Goal: Task Accomplishment & Management: Manage account settings

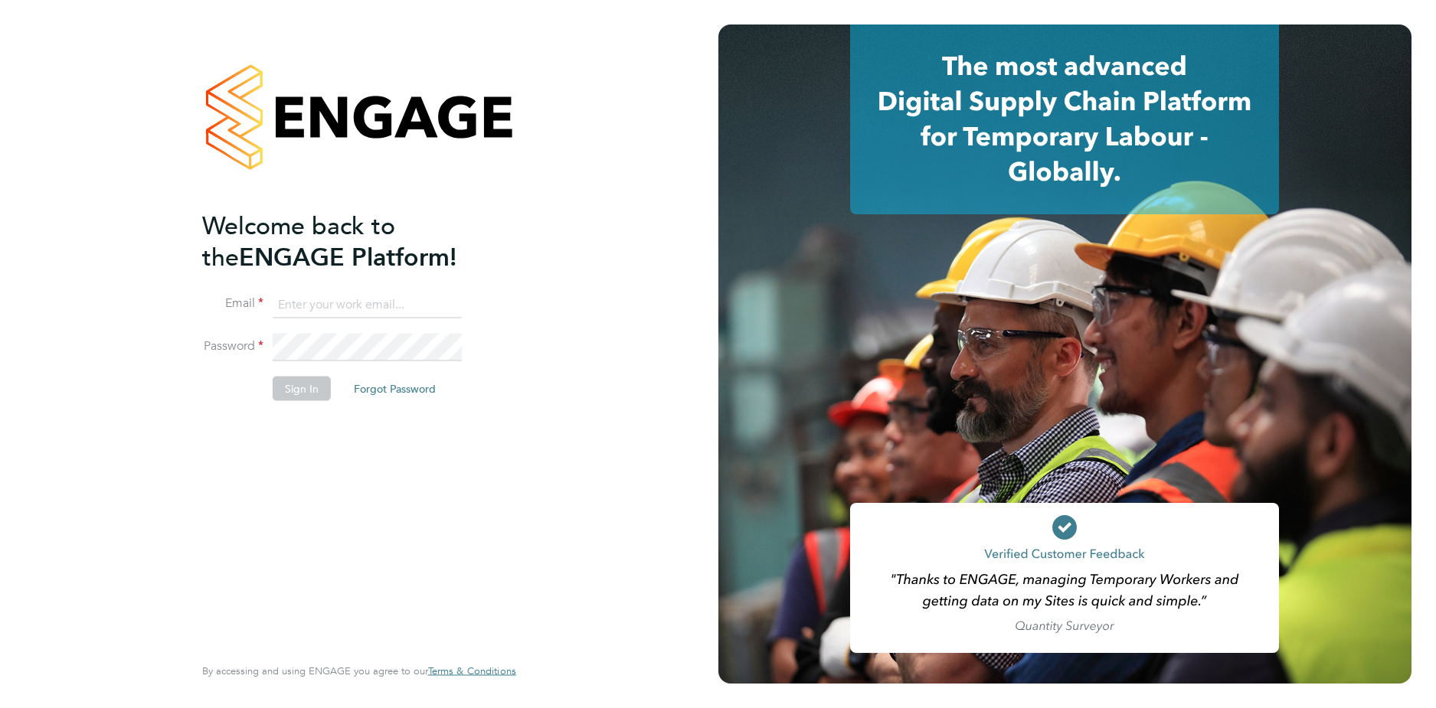
type input "codonovan@skilledcareers.co.uk"
click at [306, 388] on button "Sign In" at bounding box center [302, 388] width 58 height 25
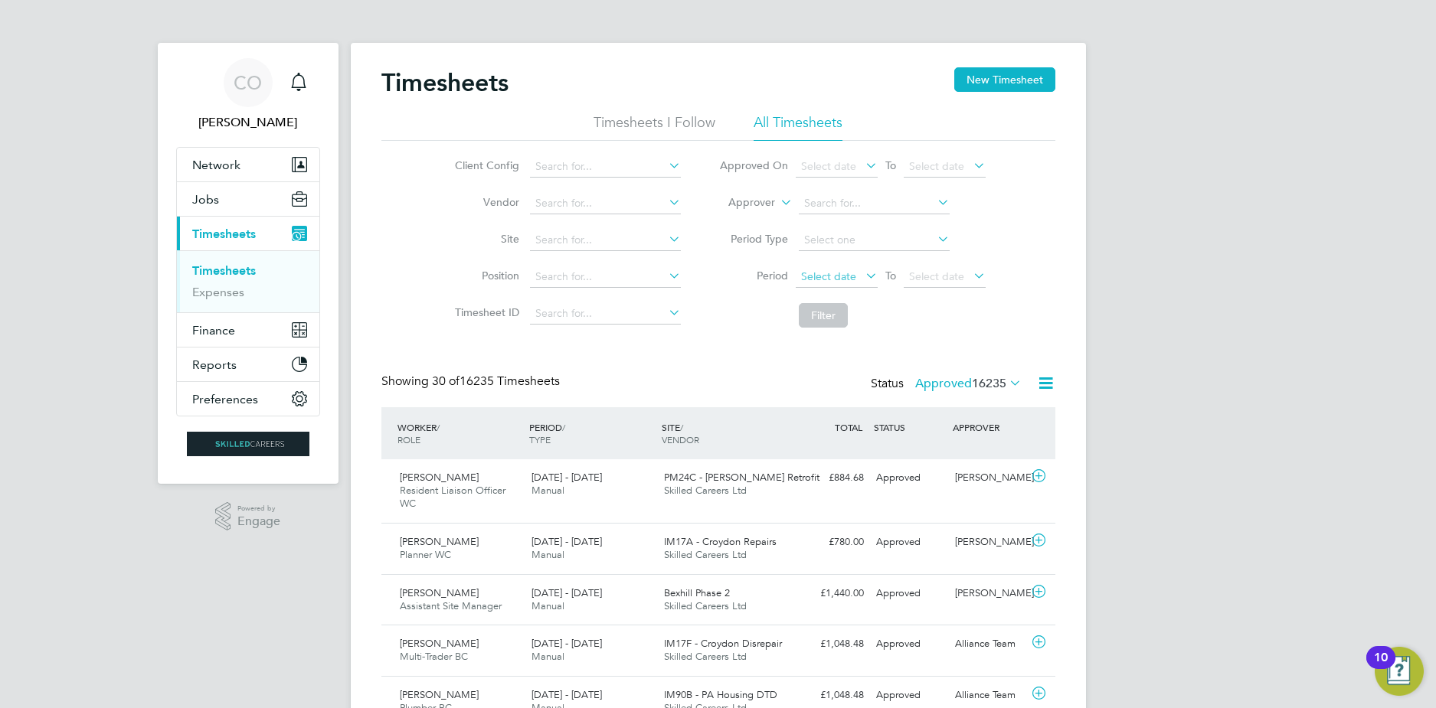
click at [800, 274] on span "Select date" at bounding box center [837, 277] width 82 height 21
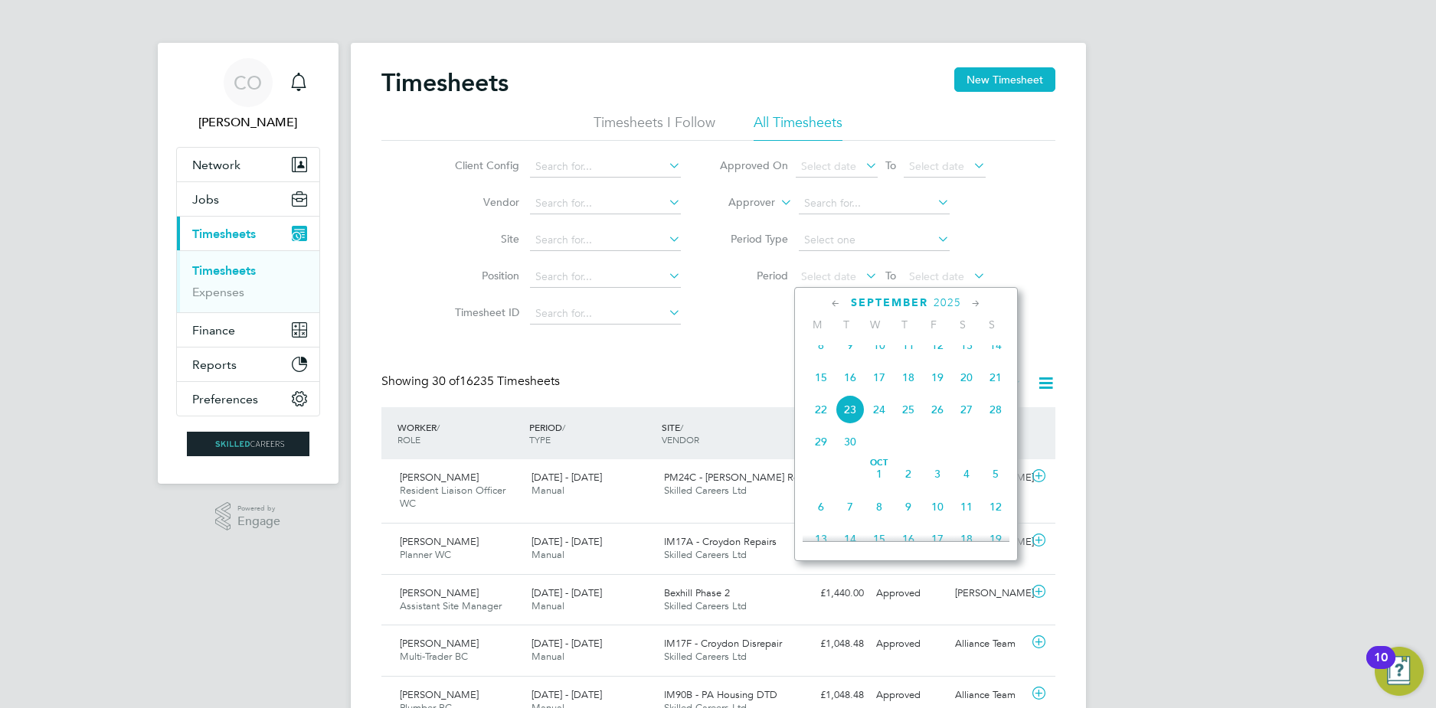
click at [819, 389] on span "15" at bounding box center [820, 377] width 29 height 29
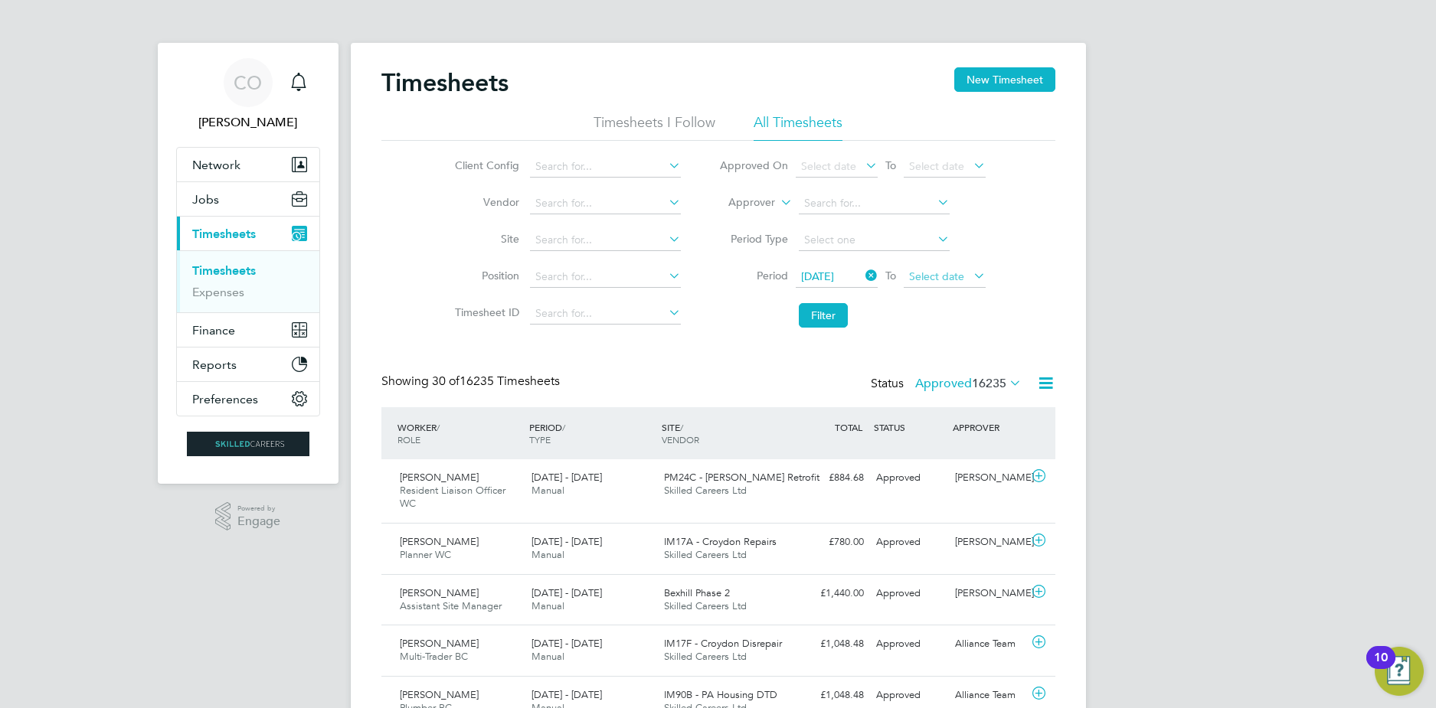
click at [962, 270] on span "Select date" at bounding box center [936, 277] width 55 height 14
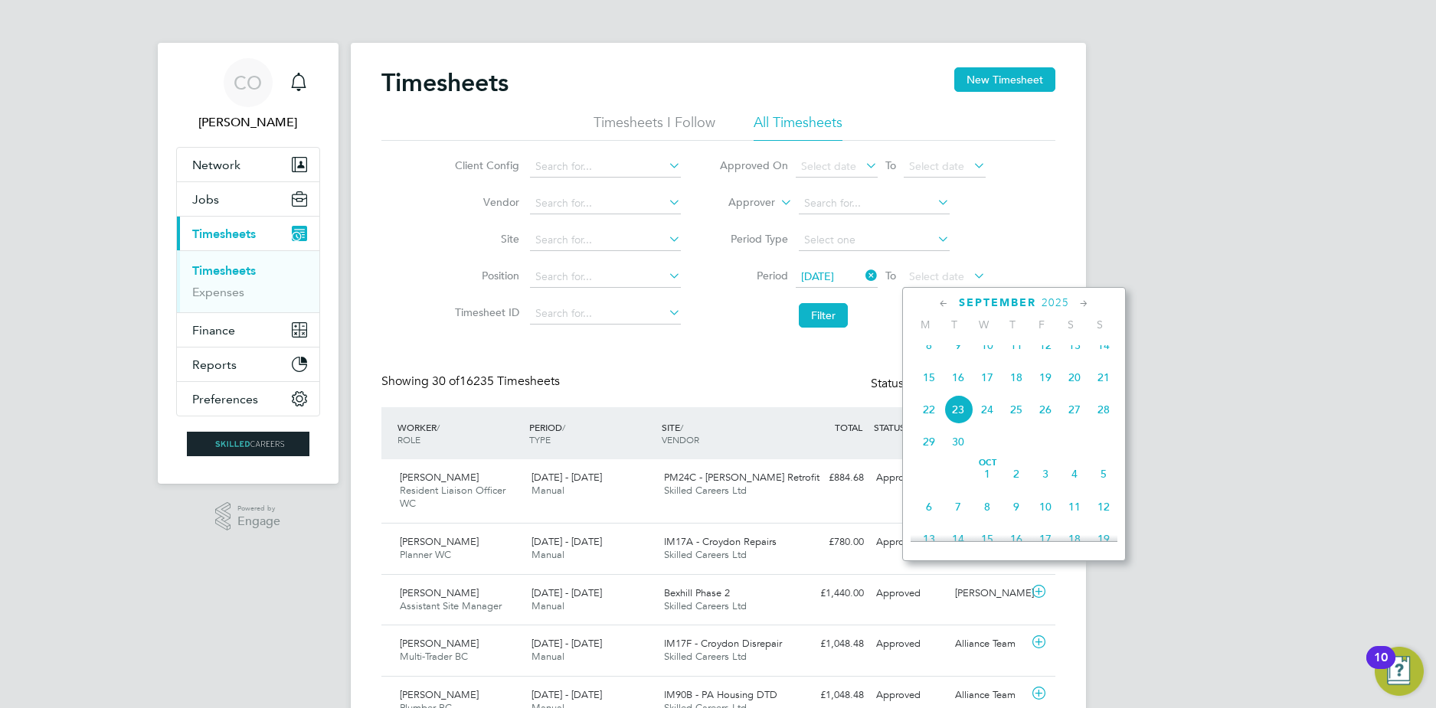
click at [1105, 389] on span "21" at bounding box center [1103, 377] width 29 height 29
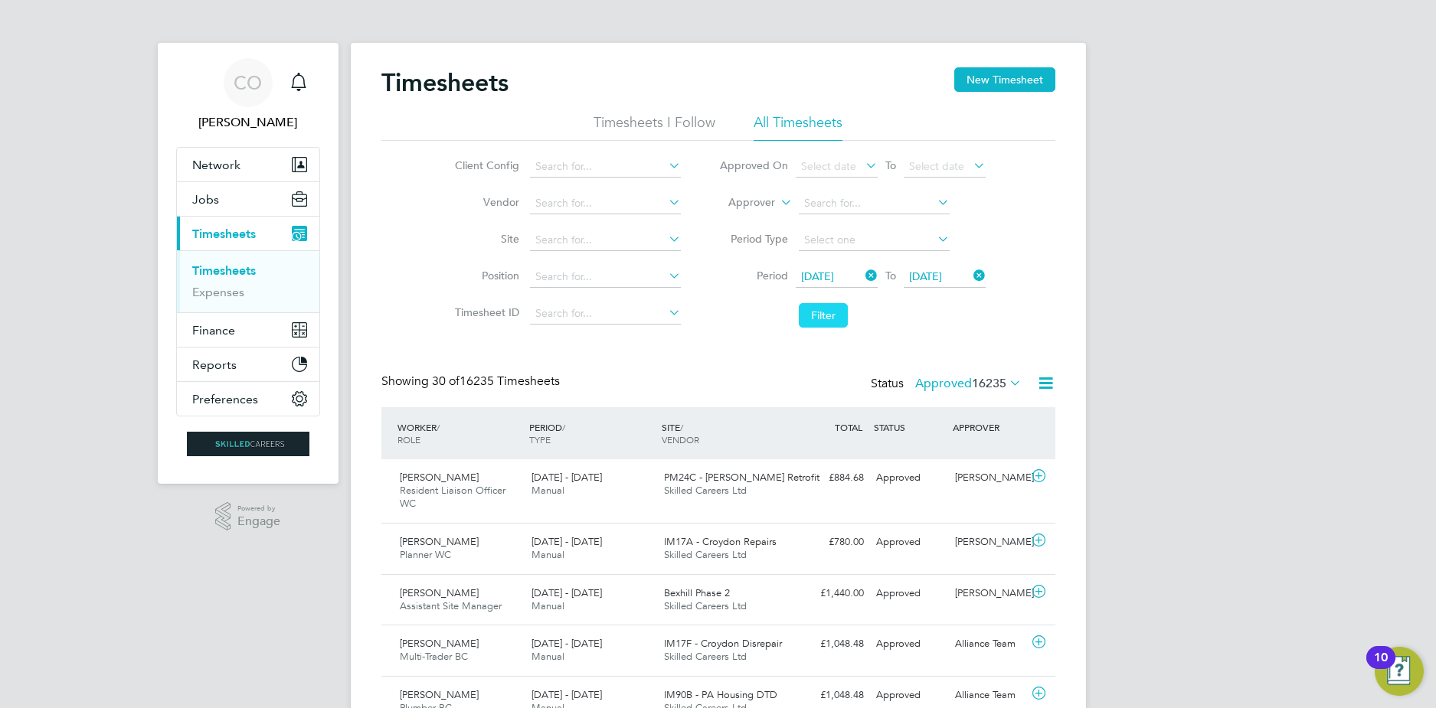
click at [814, 314] on button "Filter" at bounding box center [823, 315] width 49 height 25
click at [829, 280] on span "Select date" at bounding box center [828, 277] width 55 height 14
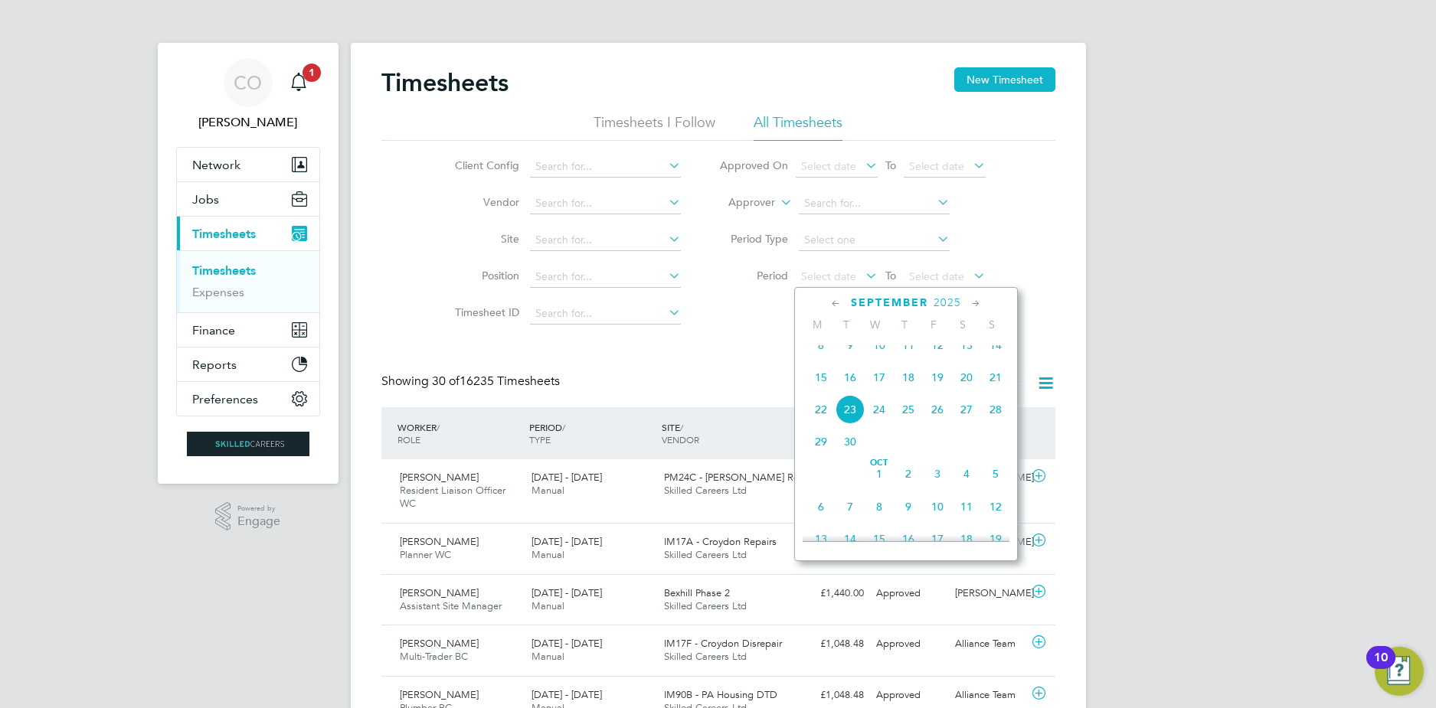
click at [823, 392] on span "15" at bounding box center [820, 377] width 29 height 29
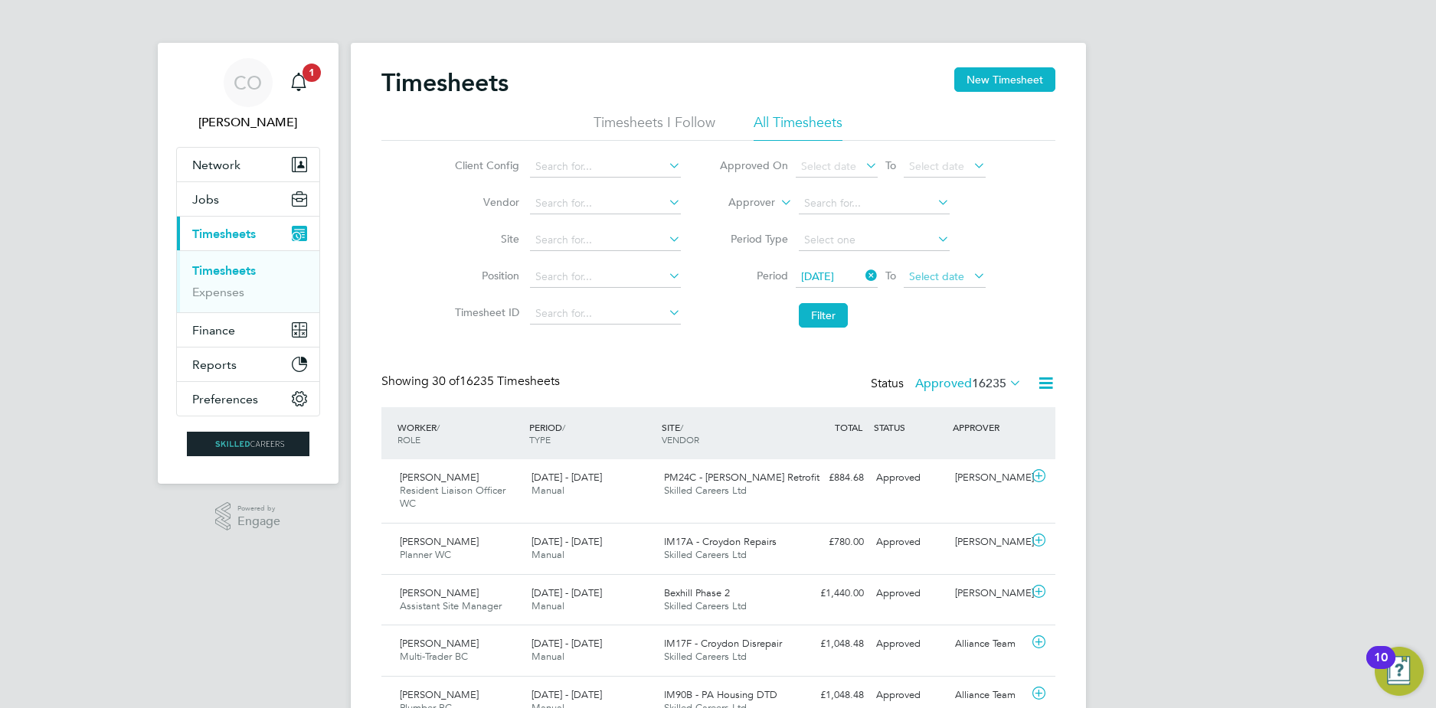
click at [934, 267] on span "Select date" at bounding box center [945, 277] width 82 height 21
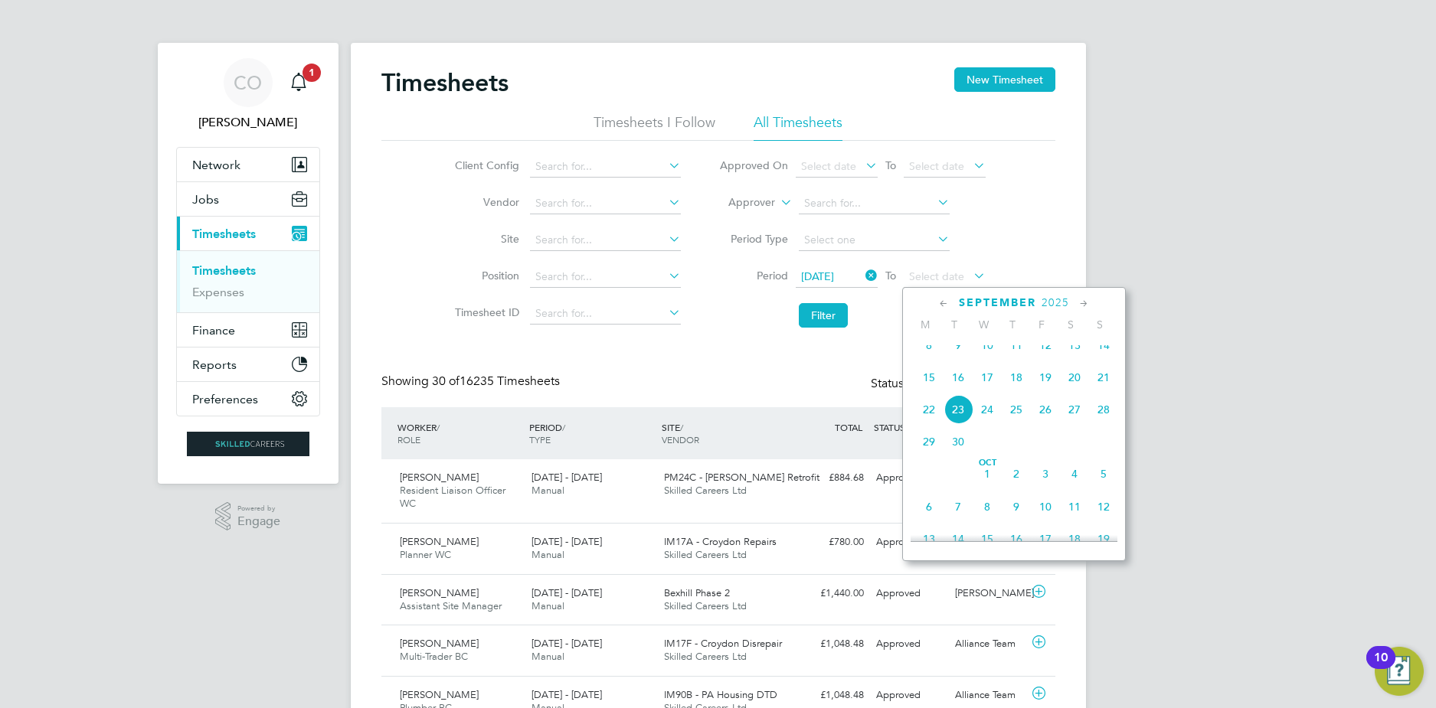
click at [1104, 388] on span "21" at bounding box center [1103, 377] width 29 height 29
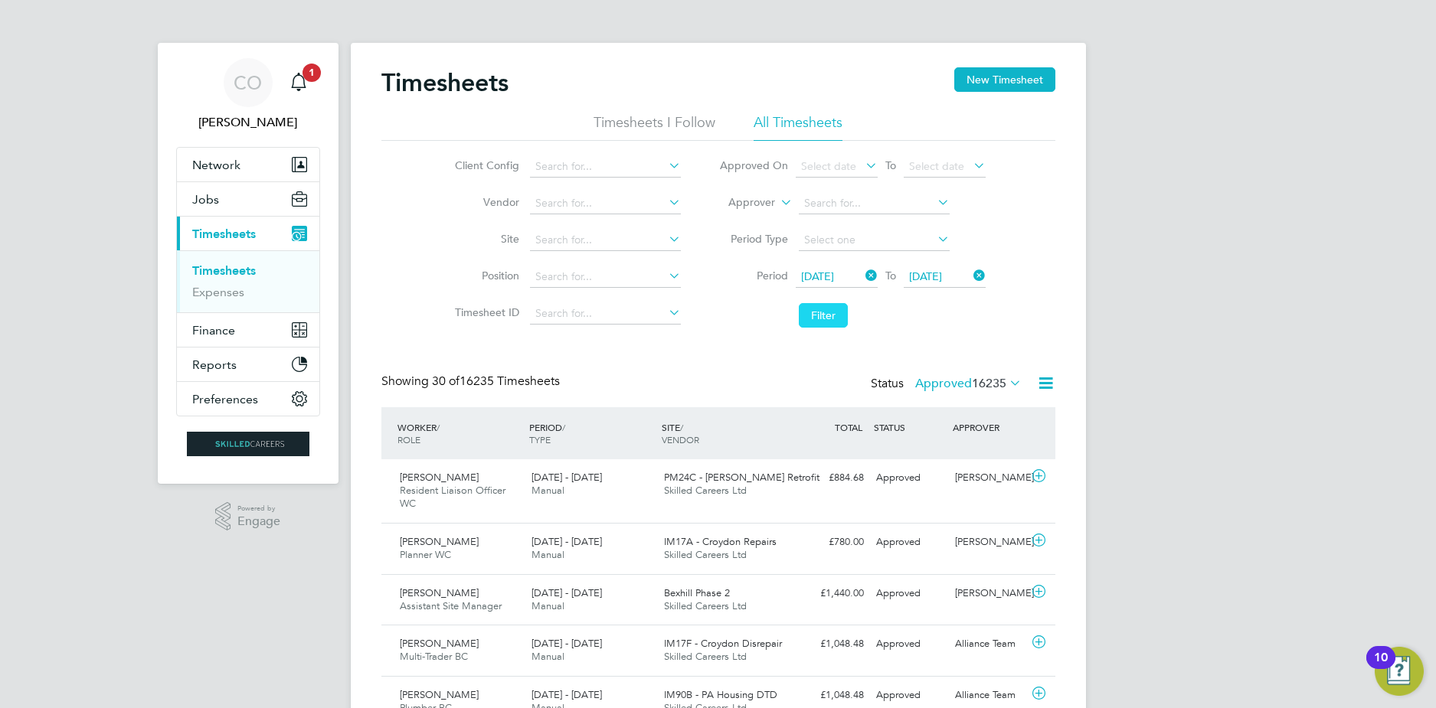
click at [835, 325] on button "Filter" at bounding box center [823, 315] width 49 height 25
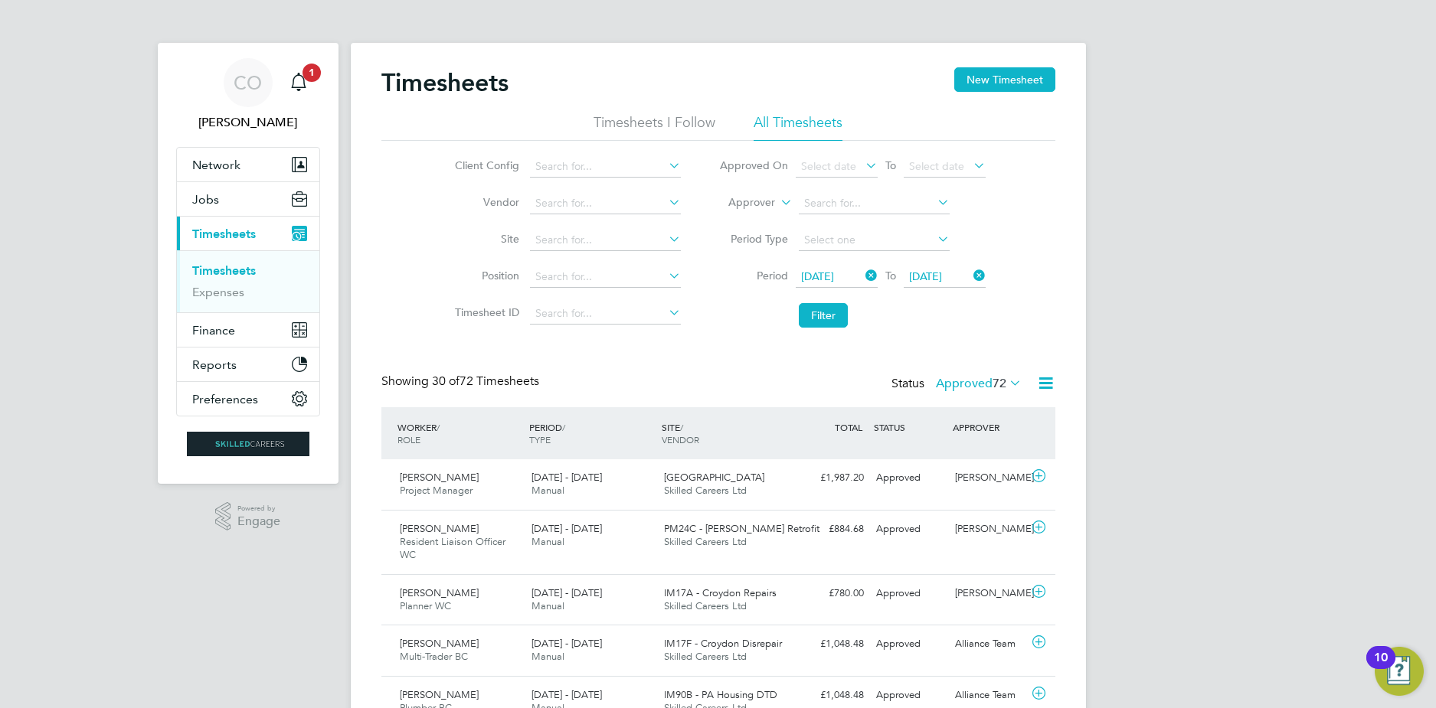
click at [1041, 384] on icon at bounding box center [1045, 383] width 19 height 19
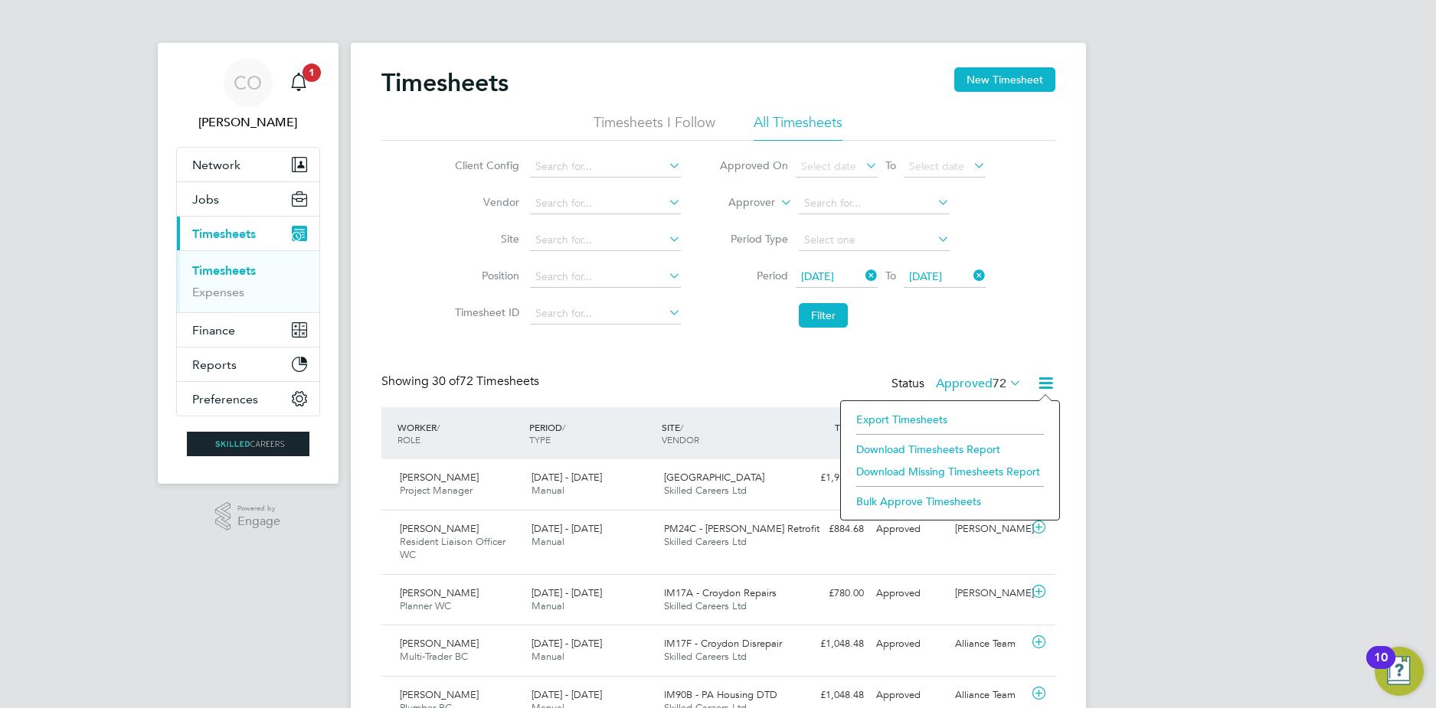
click at [956, 453] on li "Download Timesheets Report" at bounding box center [950, 449] width 203 height 21
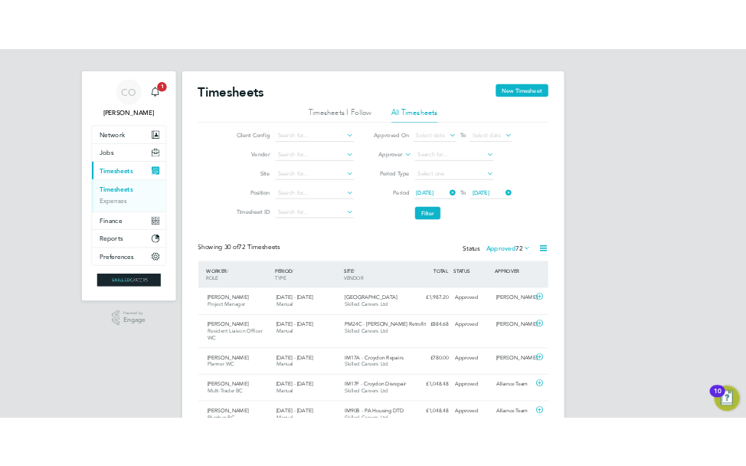
scroll to position [39, 106]
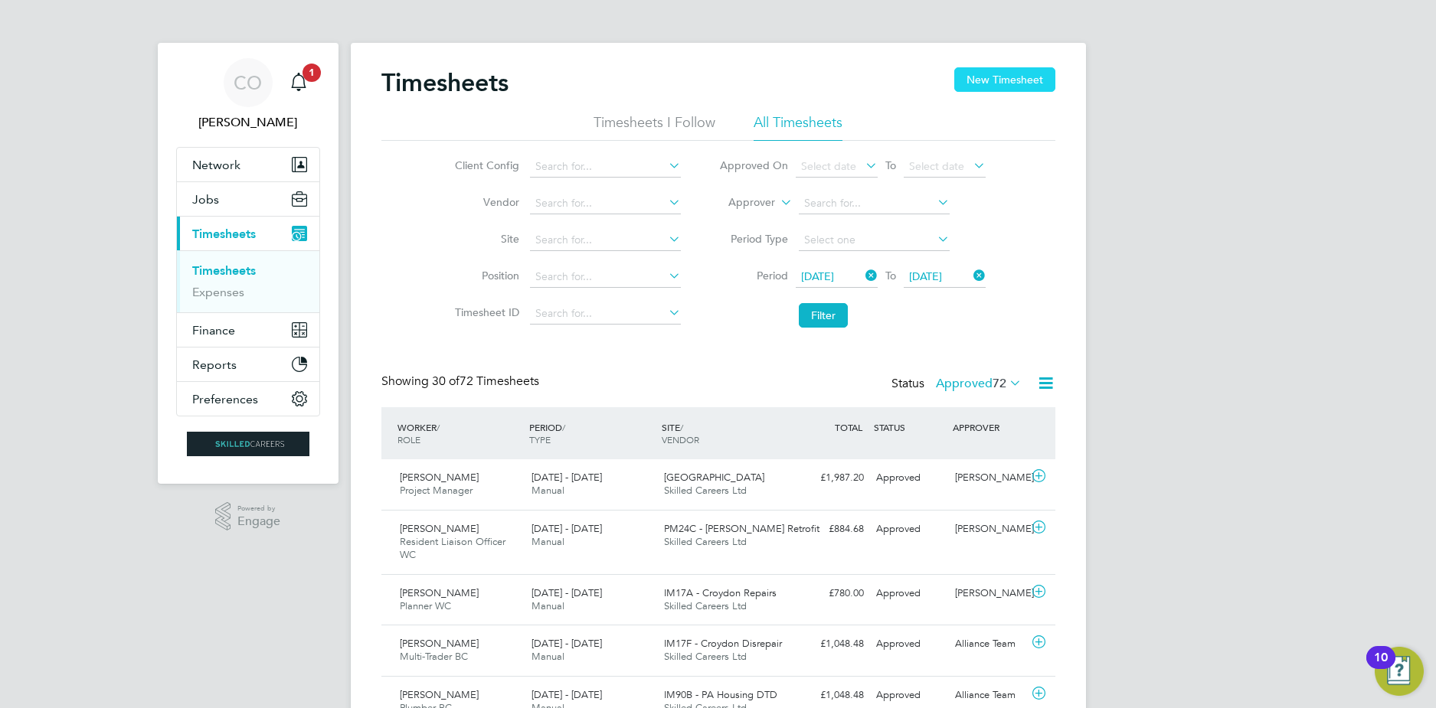
click at [978, 87] on button "New Timesheet" at bounding box center [1004, 79] width 101 height 25
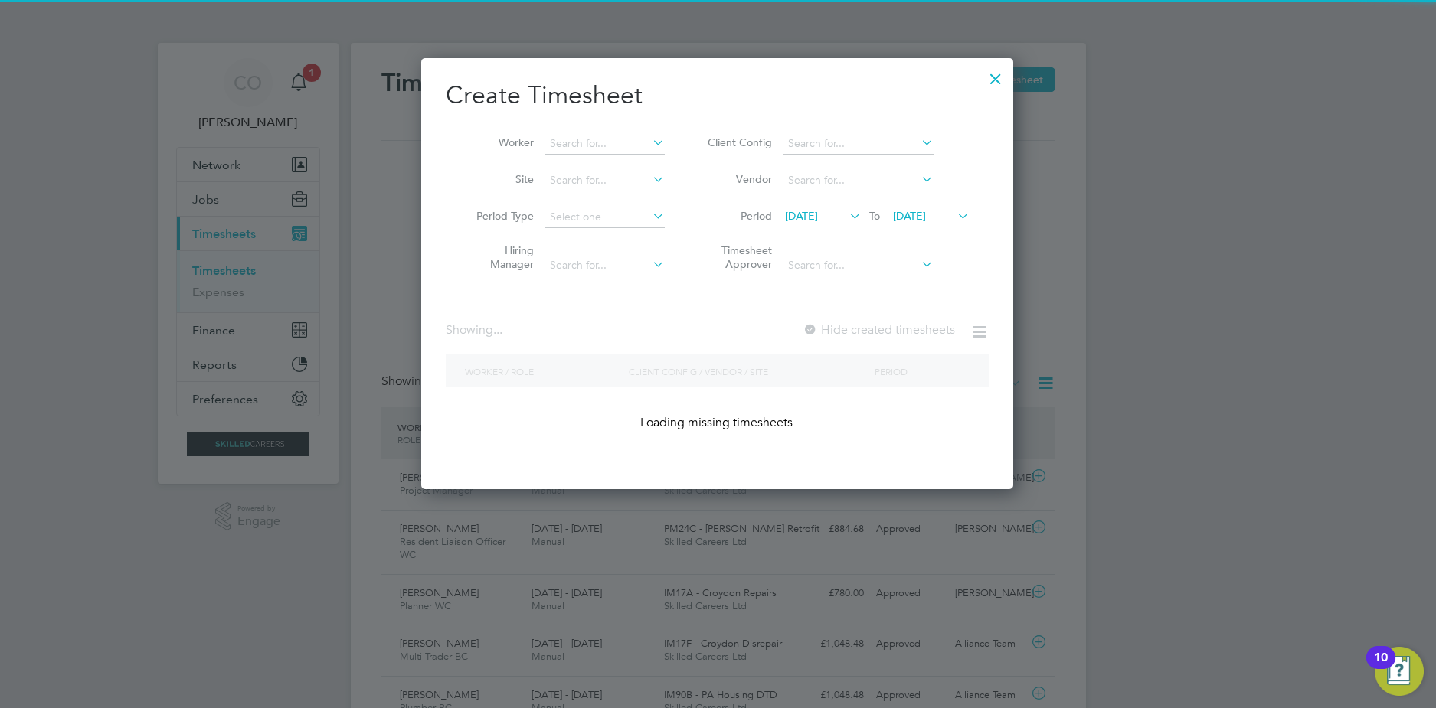
scroll to position [2576, 599]
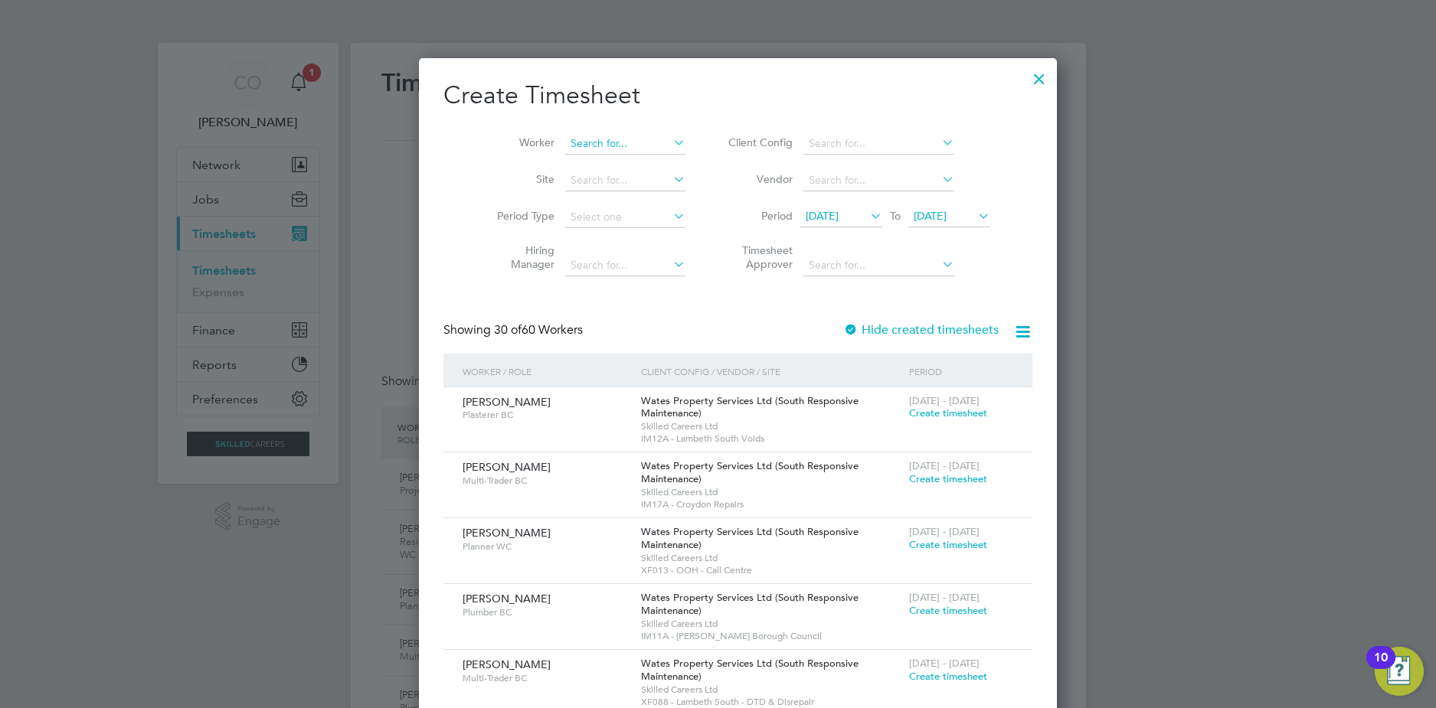
click at [582, 146] on input at bounding box center [625, 143] width 120 height 21
click at [592, 164] on li "Eleftherios Rozaki s" at bounding box center [613, 164] width 139 height 21
type input "Eleftherios Rozakis"
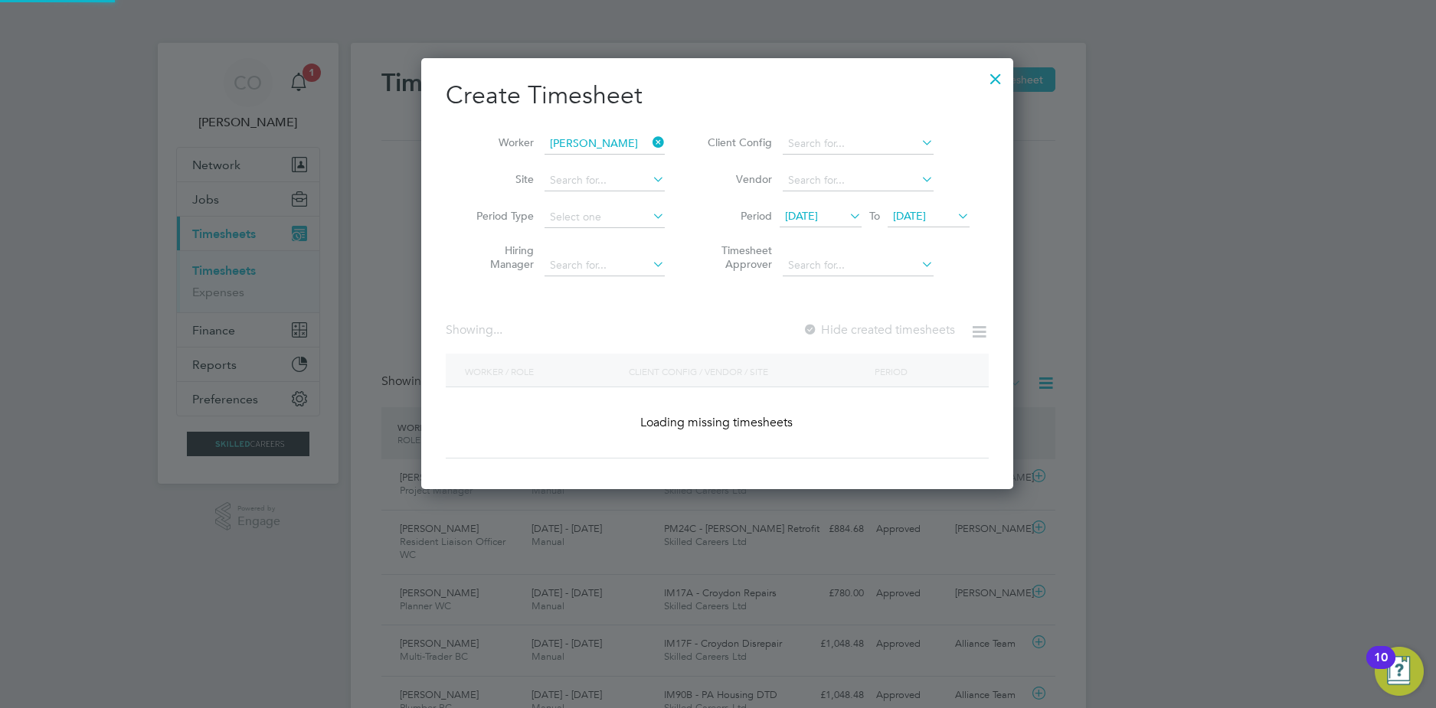
scroll to position [432, 593]
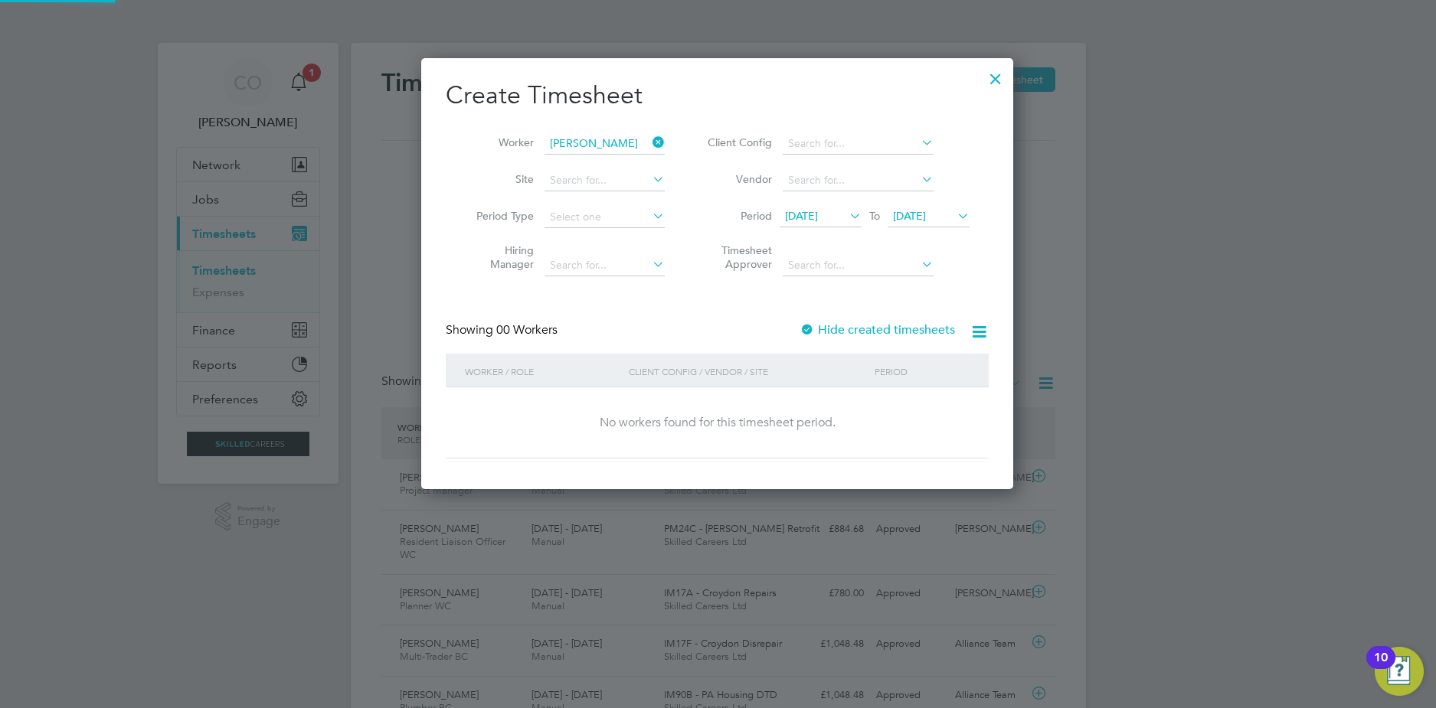
click at [811, 332] on div at bounding box center [807, 330] width 15 height 15
click at [811, 323] on div at bounding box center [807, 330] width 15 height 15
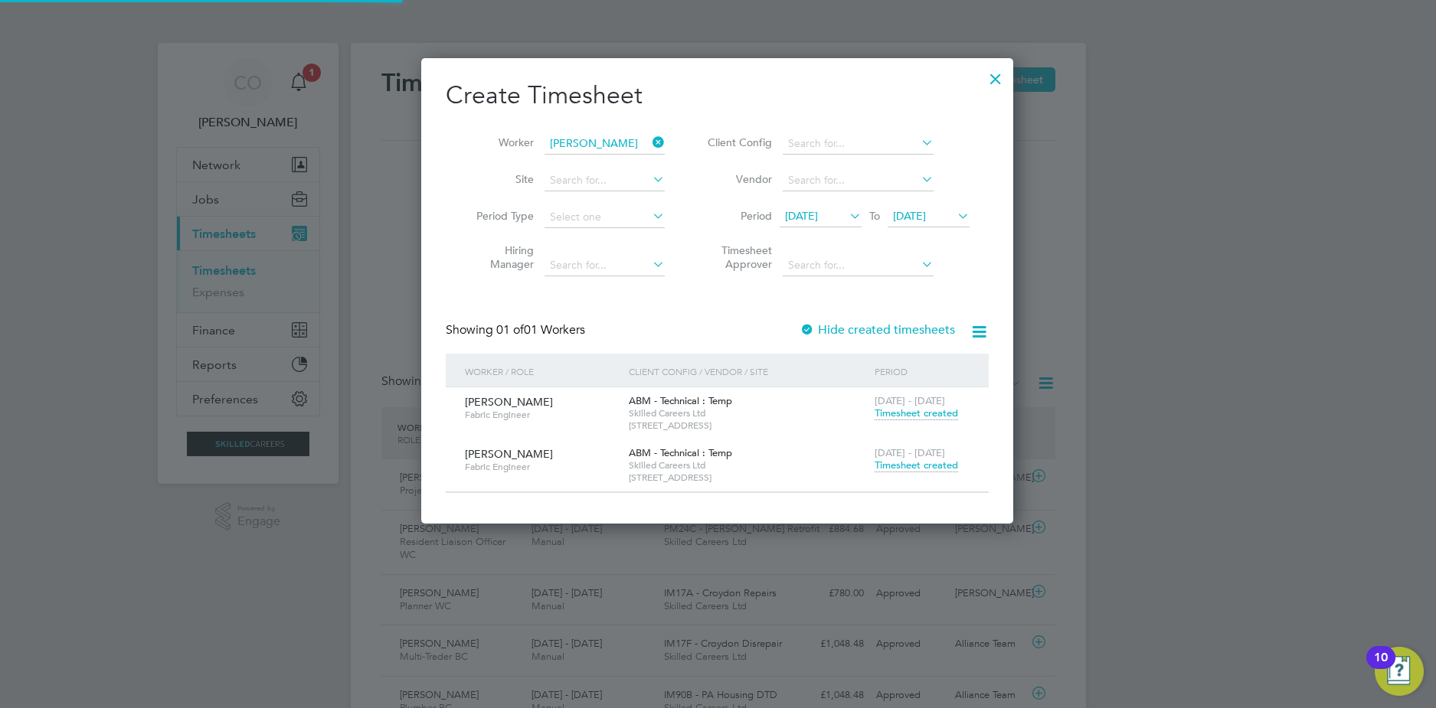
scroll to position [465, 593]
click at [913, 468] on span "Timesheet created" at bounding box center [916, 466] width 83 height 14
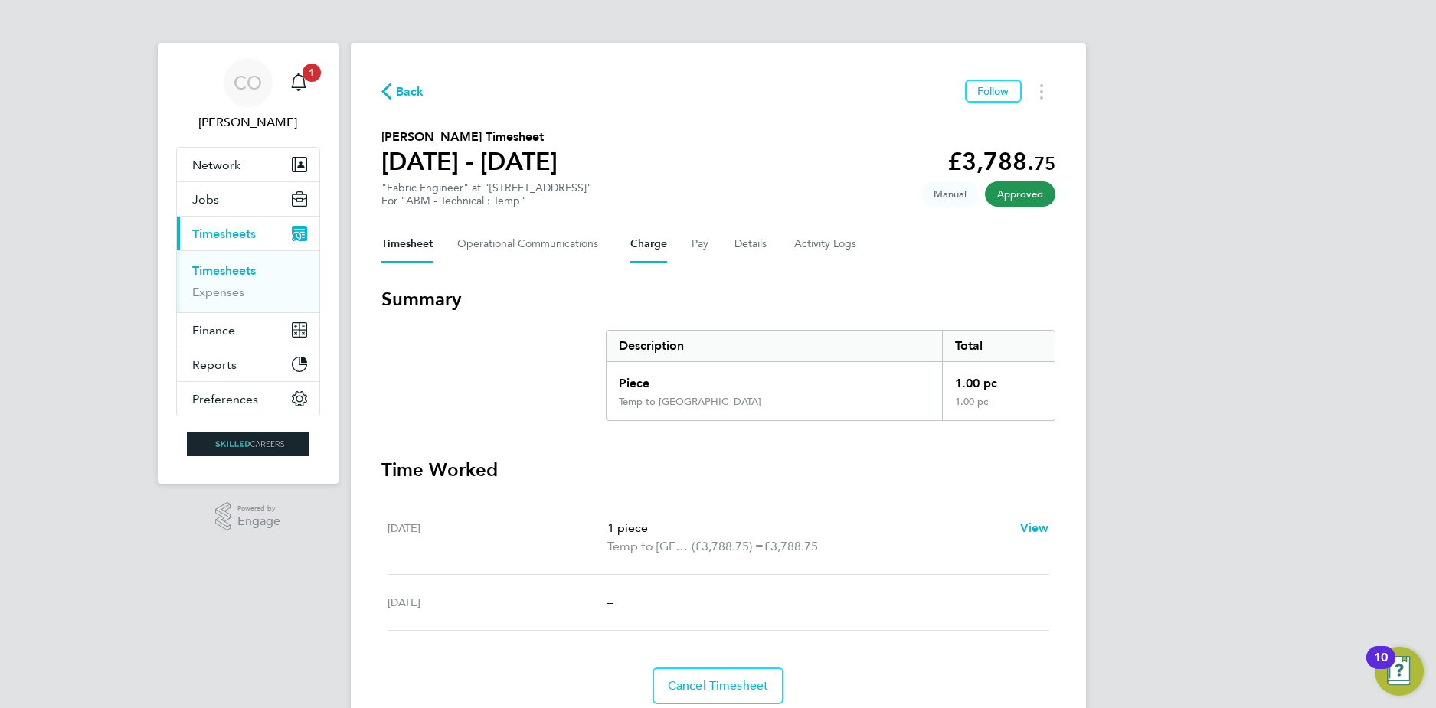
click at [649, 253] on button "Charge" at bounding box center [648, 244] width 37 height 37
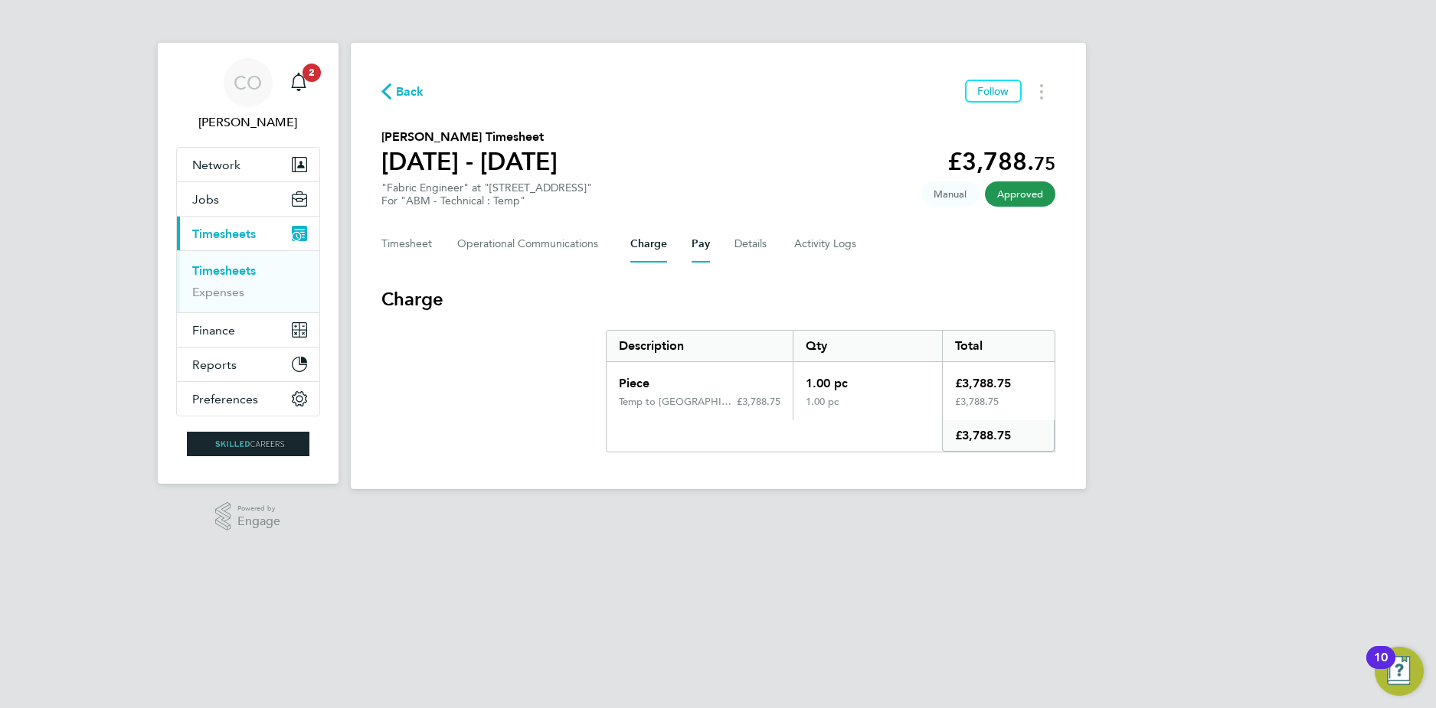
click at [692, 247] on button "Pay" at bounding box center [701, 244] width 18 height 37
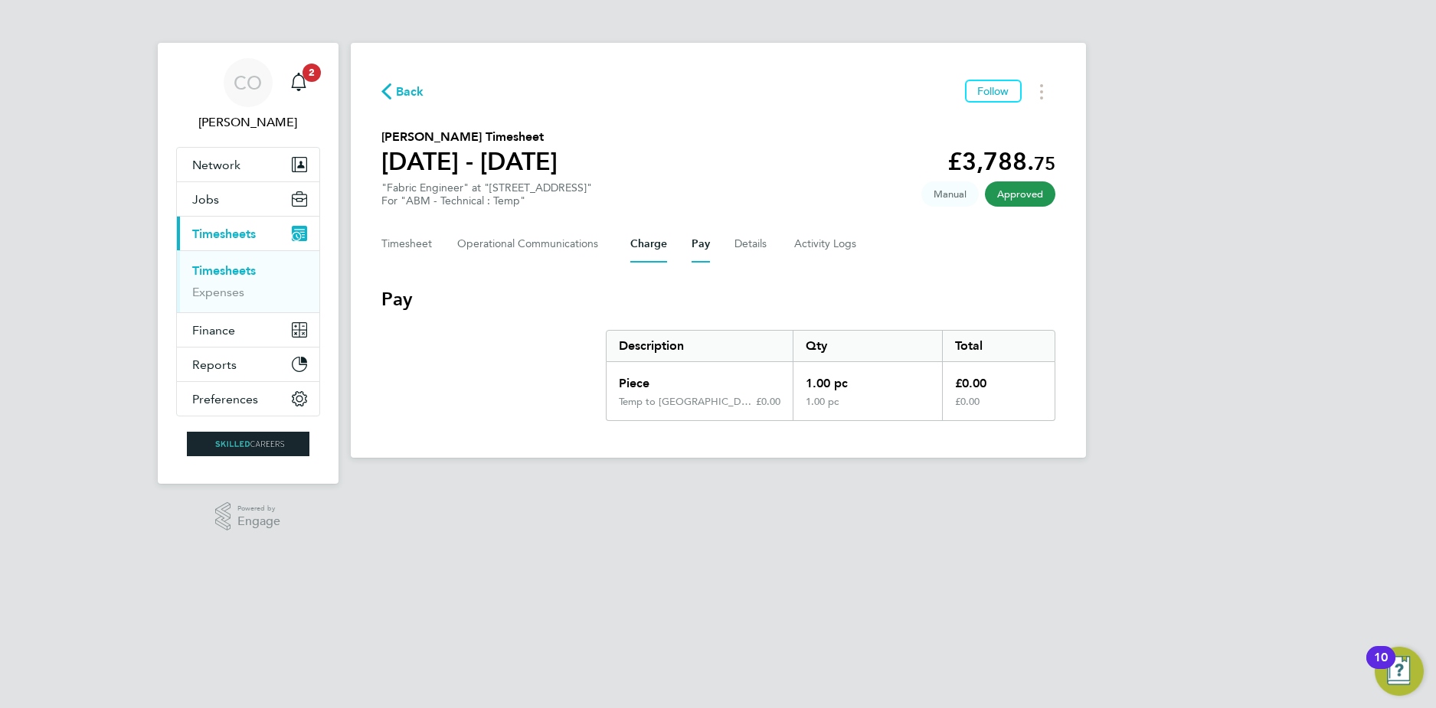
click at [655, 246] on button "Charge" at bounding box center [648, 244] width 37 height 37
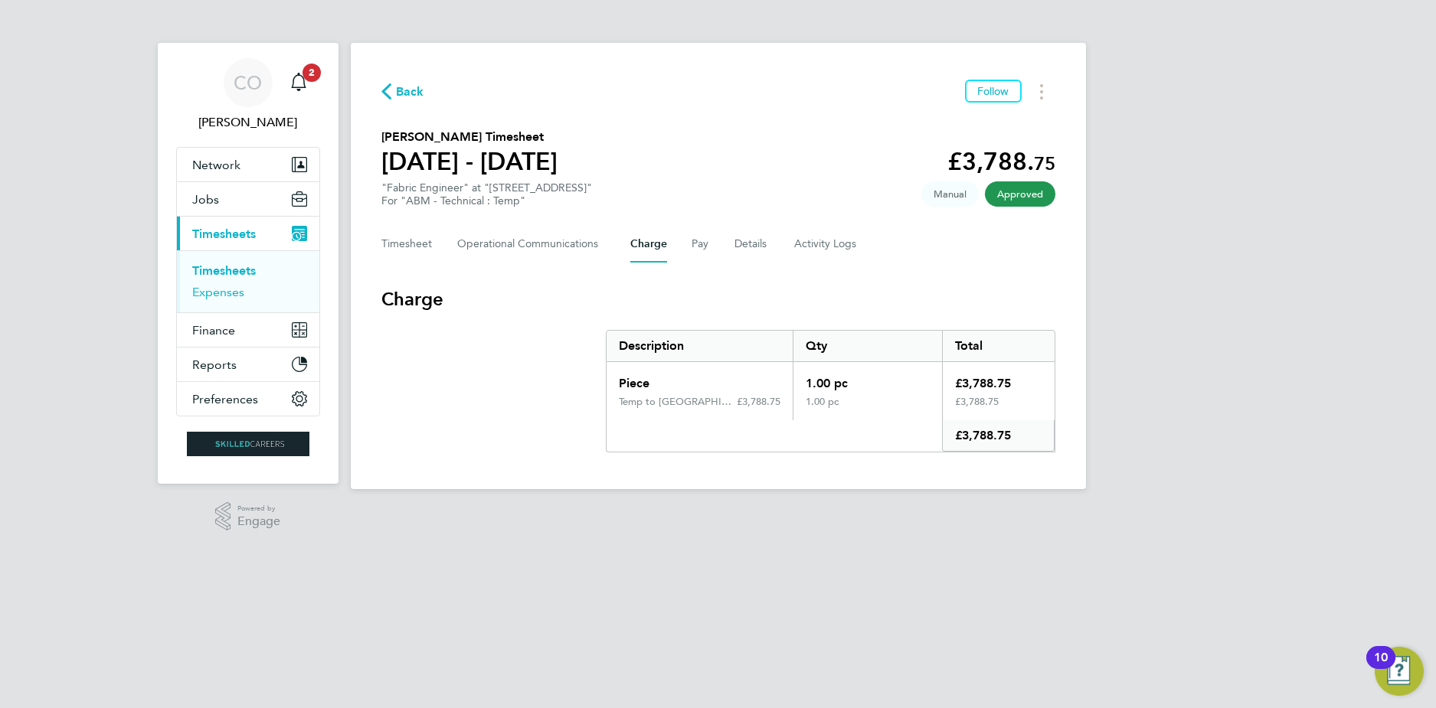
click at [218, 286] on link "Expenses" at bounding box center [218, 292] width 52 height 15
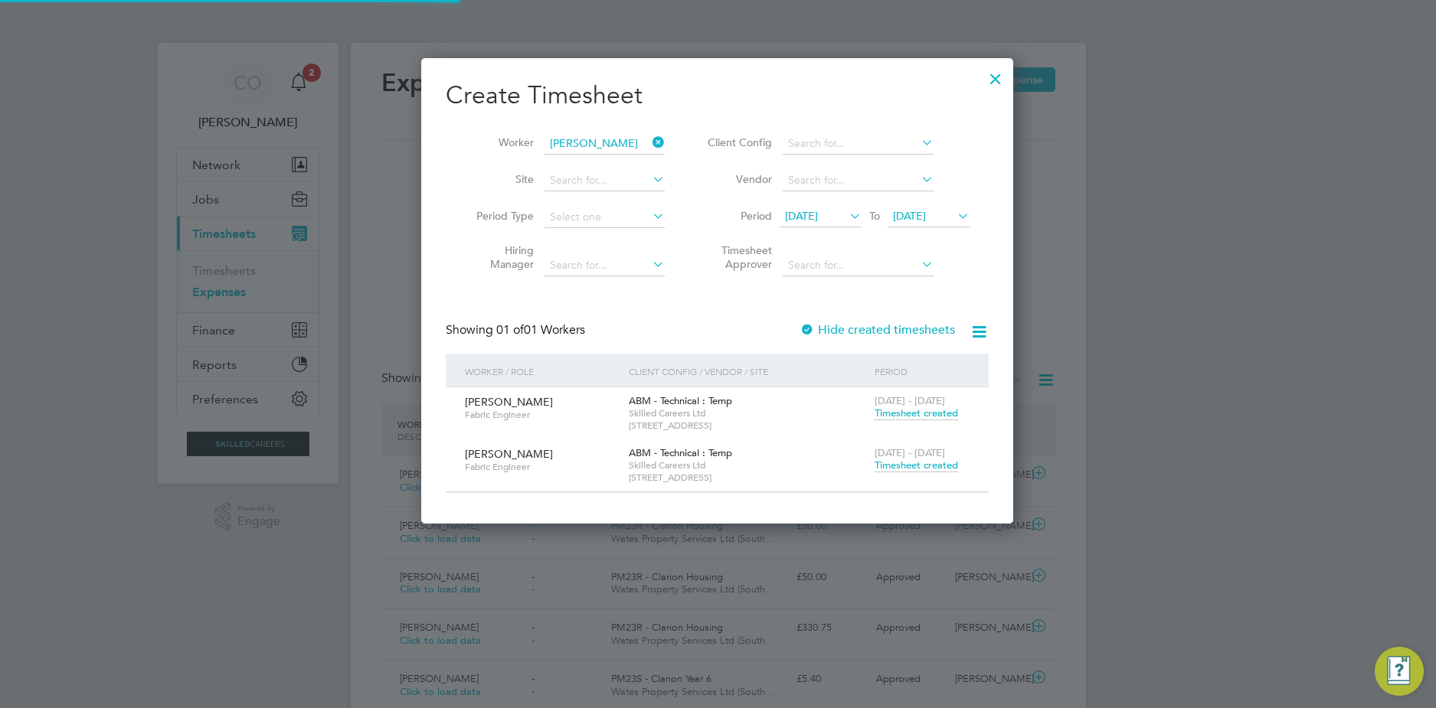
scroll to position [39, 186]
click at [365, 225] on div at bounding box center [718, 354] width 1436 height 708
click at [991, 84] on div at bounding box center [996, 75] width 28 height 28
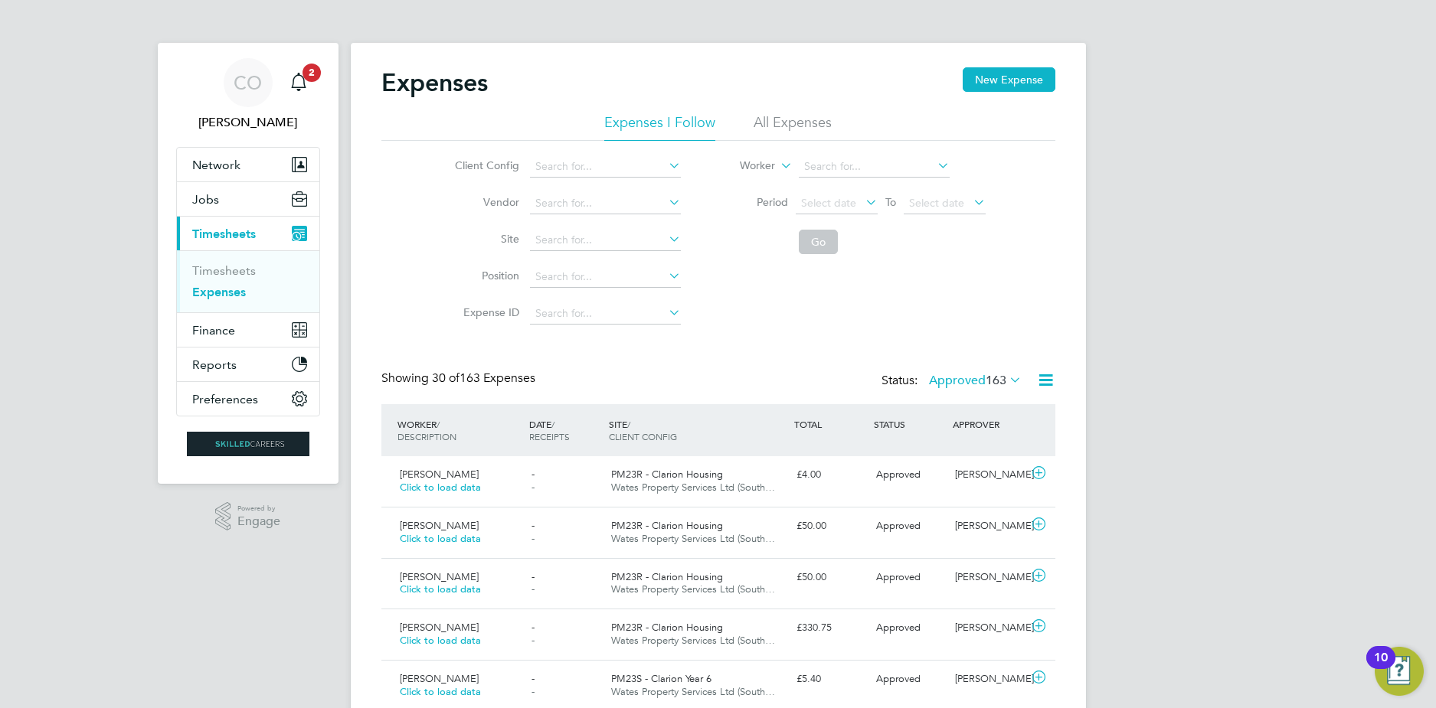
click at [808, 123] on li "All Expenses" at bounding box center [793, 127] width 78 height 28
click at [835, 211] on span "Select date" at bounding box center [837, 204] width 82 height 21
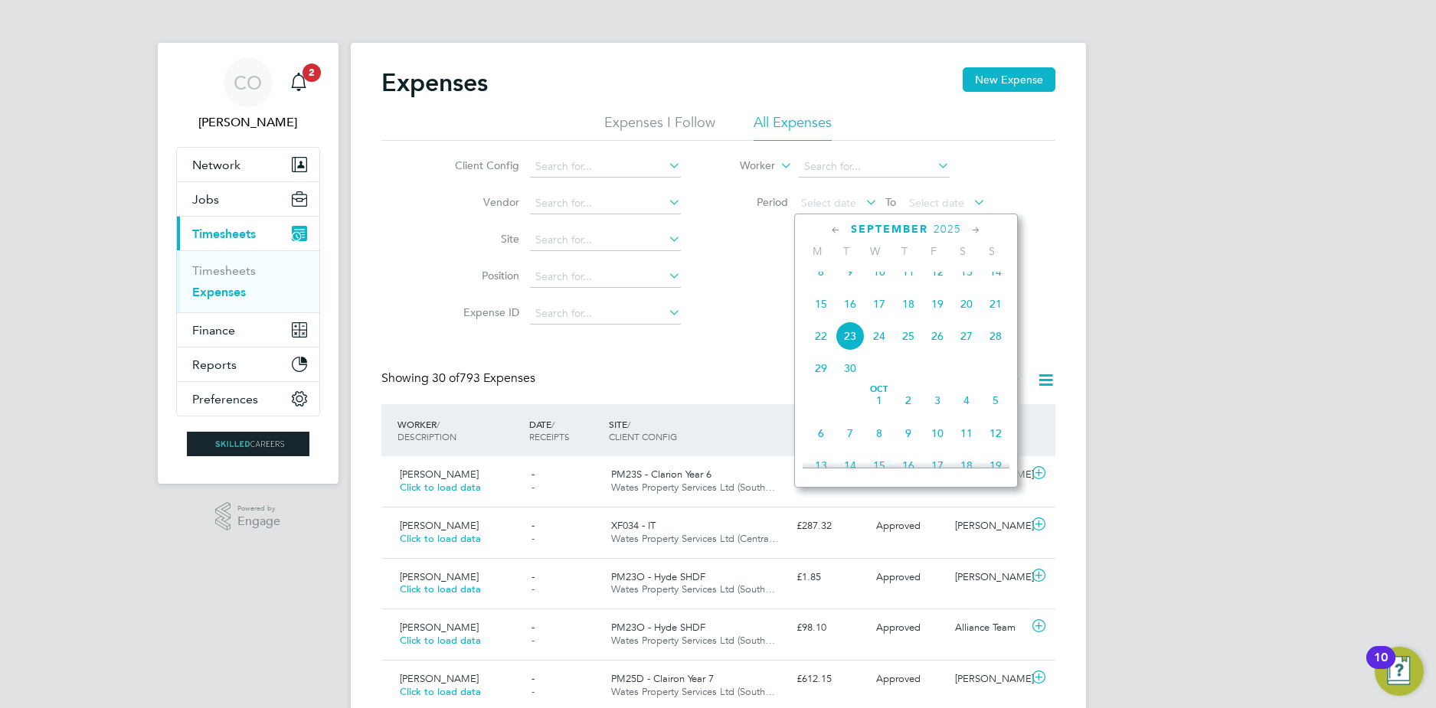
click at [819, 309] on span "15" at bounding box center [820, 303] width 29 height 29
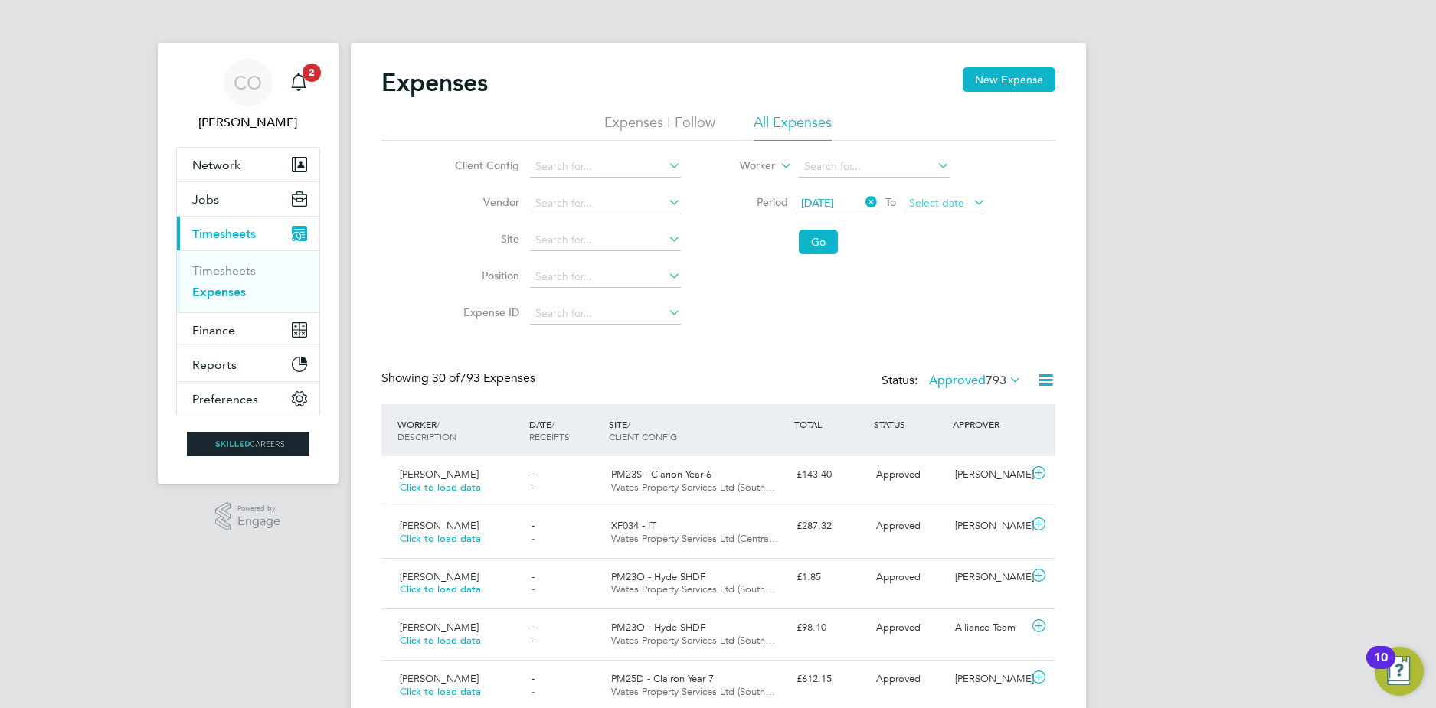
click at [946, 197] on span "Select date" at bounding box center [936, 203] width 55 height 14
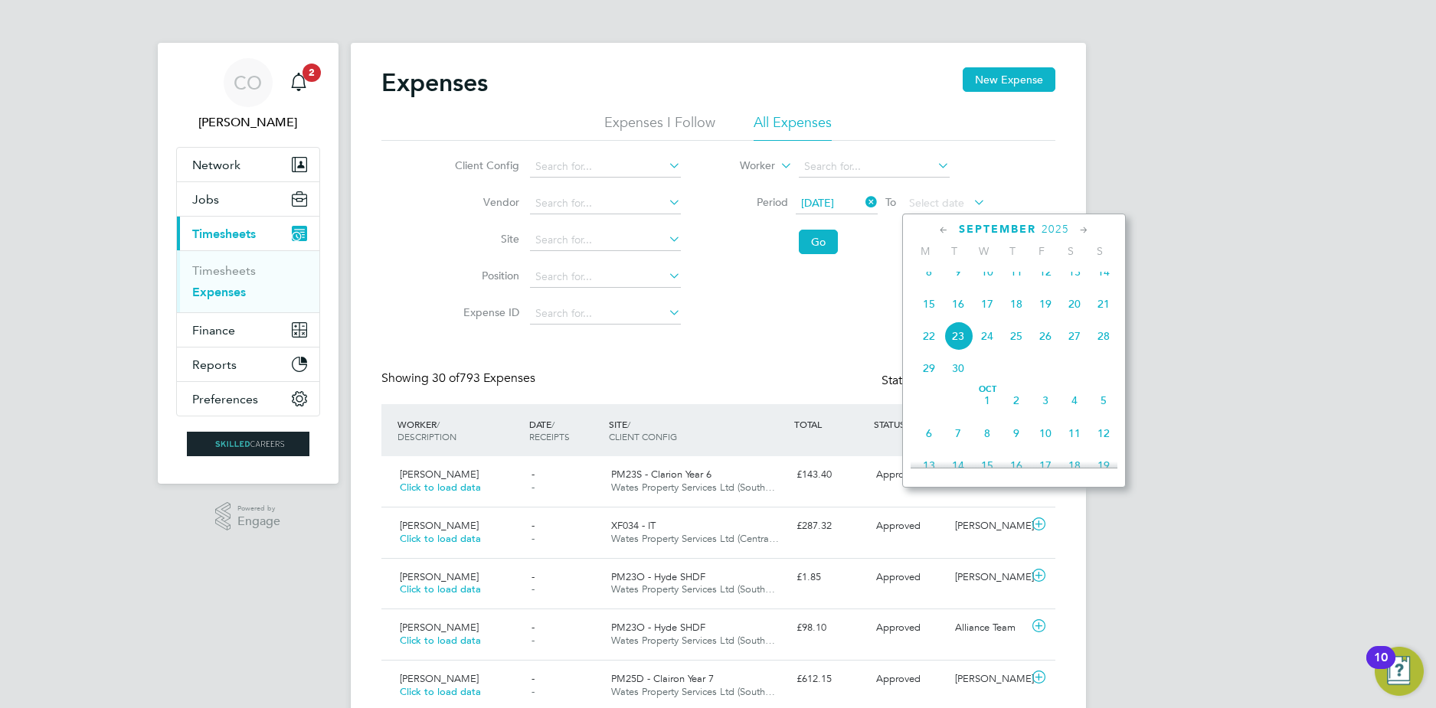
drag, startPoint x: 1112, startPoint y: 321, endPoint x: 1066, endPoint y: 308, distance: 47.8
click at [1112, 319] on span "21" at bounding box center [1103, 303] width 29 height 29
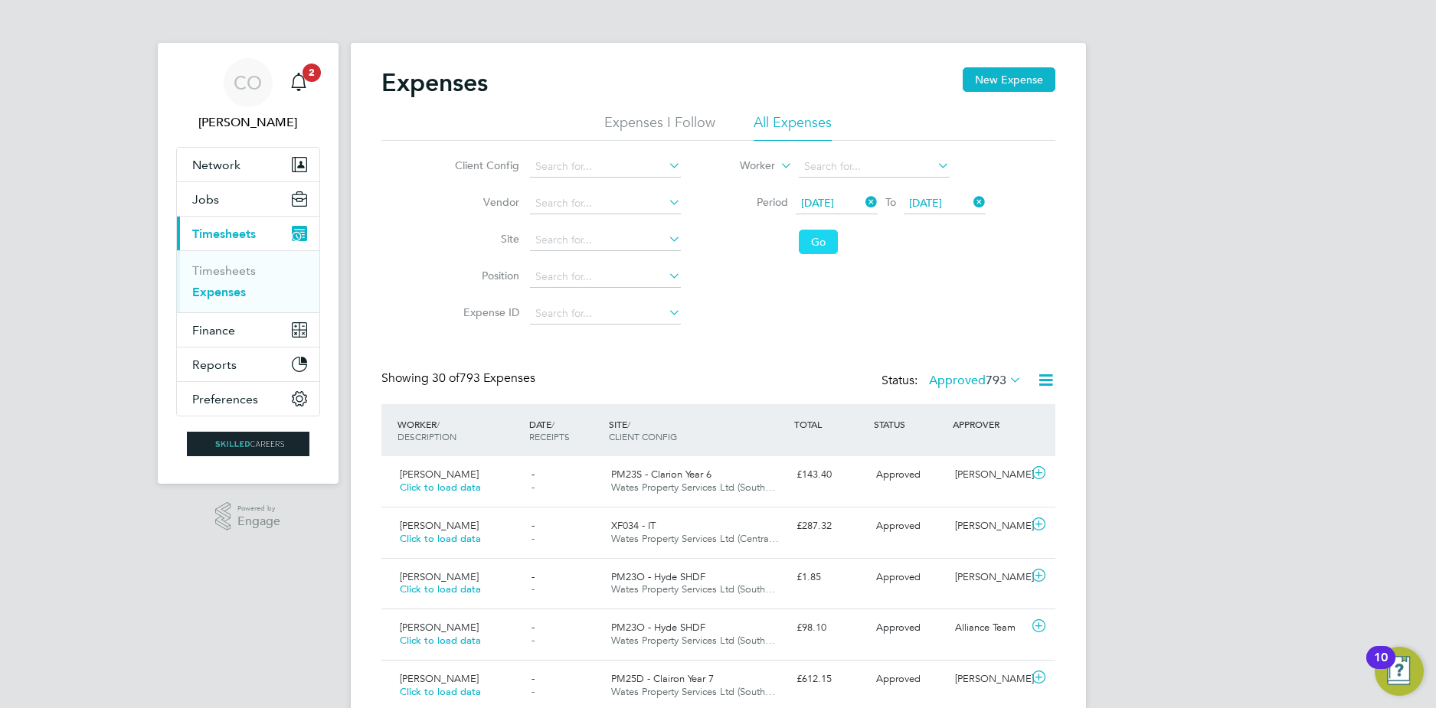
click at [819, 231] on button "Go" at bounding box center [818, 242] width 39 height 25
